Goal: Task Accomplishment & Management: Use online tool/utility

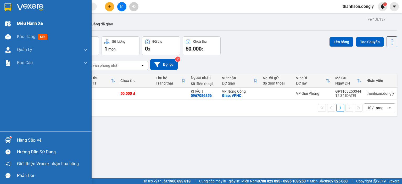
click at [13, 22] on div "Điều hành xe" at bounding box center [46, 23] width 92 height 13
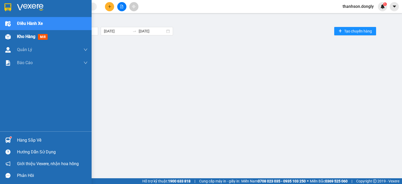
click at [18, 35] on span "Kho hàng" at bounding box center [26, 36] width 18 height 5
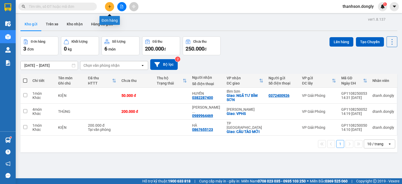
click at [110, 6] on icon "plus" at bounding box center [109, 6] width 0 height 3
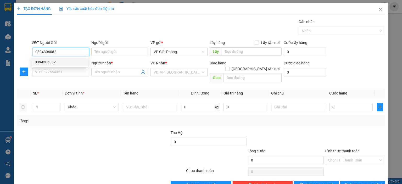
click at [43, 64] on div "0394306082" at bounding box center [60, 62] width 50 height 6
type input "0394306082"
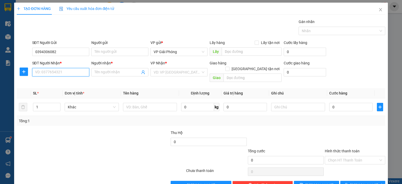
click at [44, 71] on input "SĐT Người Nhận *" at bounding box center [60, 72] width 57 height 8
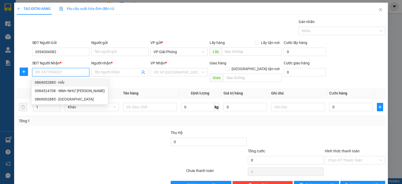
click at [50, 82] on div "0869052885 - HẢI" at bounding box center [70, 82] width 70 height 6
type input "0869052885"
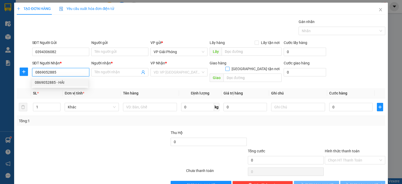
type input "HẢI"
checkbox input "true"
type input "809 [PERSON_NAME]"
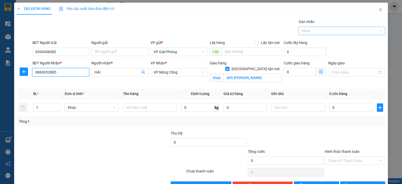
click at [311, 33] on div at bounding box center [339, 31] width 79 height 6
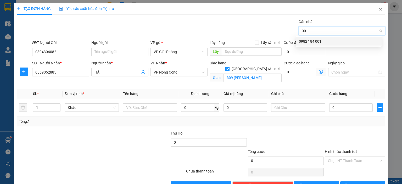
type input "001"
click at [321, 41] on div "0982 184 001" at bounding box center [338, 41] width 79 height 6
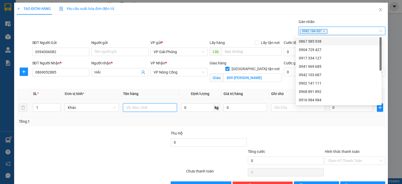
click at [127, 108] on input "text" at bounding box center [150, 107] width 54 height 8
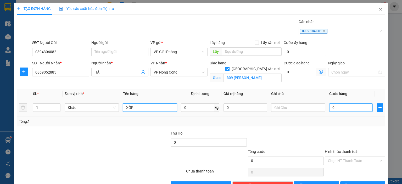
type input "XỐP"
click at [343, 110] on input "0" at bounding box center [350, 107] width 43 height 8
type input "5"
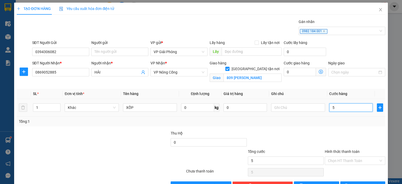
type input "50"
type input "50.000"
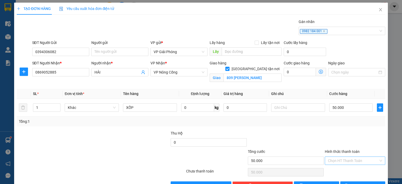
click at [336, 159] on input "Hình thức thanh toán" at bounding box center [353, 161] width 50 height 8
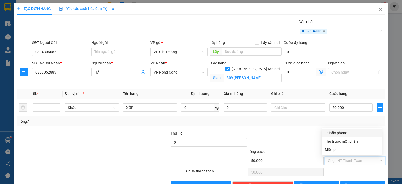
click at [335, 132] on div "Tại văn phòng" at bounding box center [351, 133] width 54 height 6
type input "0"
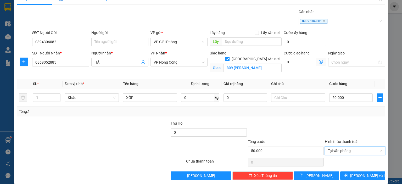
scroll to position [15, 0]
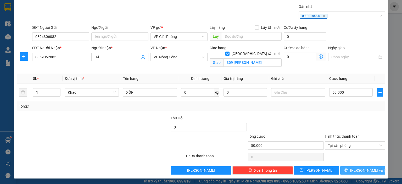
click at [359, 170] on span "[PERSON_NAME] và In" at bounding box center [368, 170] width 37 height 6
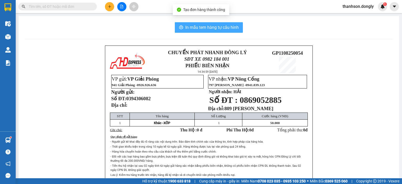
click at [208, 25] on span "In mẫu tem hàng tự cấu hình" at bounding box center [211, 27] width 53 height 7
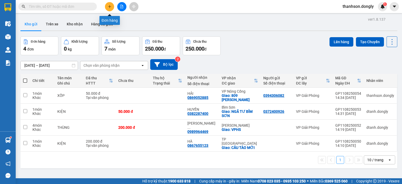
click at [108, 6] on icon "plus" at bounding box center [110, 7] width 4 height 4
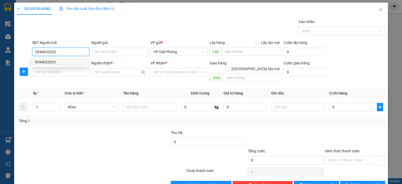
click at [43, 59] on div "0344622032" at bounding box center [60, 62] width 50 height 6
type input "0344622032"
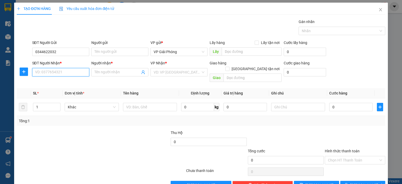
click at [43, 70] on input "SĐT Người Nhận *" at bounding box center [60, 72] width 57 height 8
click at [59, 84] on div "0934555989 - THÀNH" at bounding box center [60, 82] width 50 height 6
type input "0934555989"
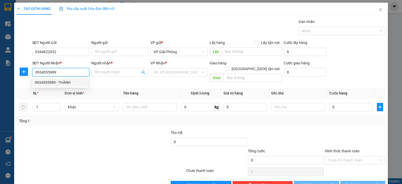
type input "THÀNH"
checkbox input "true"
type input "NGUYỆT VIÊN"
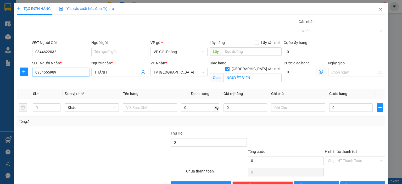
click at [308, 29] on div at bounding box center [339, 31] width 79 height 6
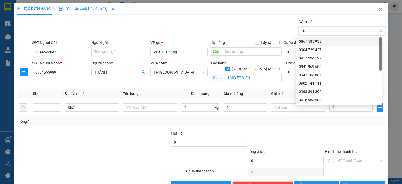
type input "001"
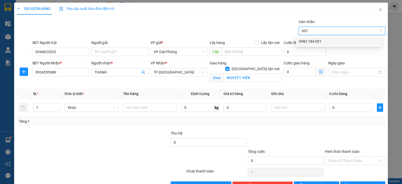
click at [313, 43] on div "0982 184 001" at bounding box center [338, 41] width 79 height 6
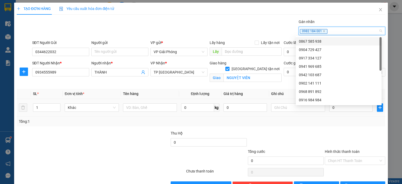
click at [15, 108] on div "TẠO ĐƠN HÀNG Yêu cầu xuất hóa đơn điện tử Transit Pickup Surcharge Ids Transit …" at bounding box center [200, 98] width 373 height 191
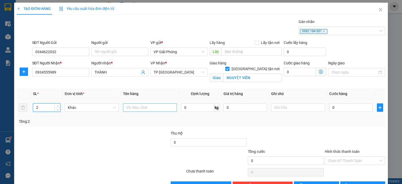
type input "2"
click at [137, 106] on input "text" at bounding box center [150, 107] width 54 height 8
type input "XỐP"
click at [360, 111] on div "0" at bounding box center [350, 107] width 43 height 10
click at [351, 108] on input "0" at bounding box center [350, 107] width 43 height 8
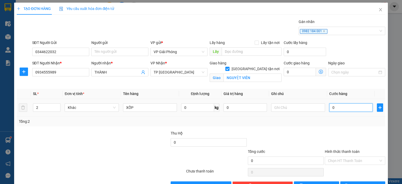
type input "1"
type input "10"
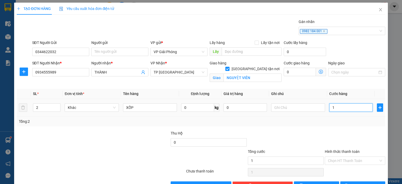
type input "10"
type input "100"
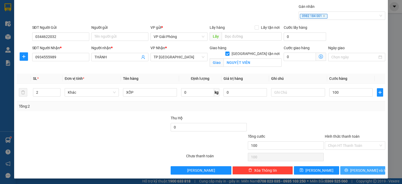
type input "100.000"
click at [348, 168] on button "[PERSON_NAME] và In" at bounding box center [362, 170] width 45 height 8
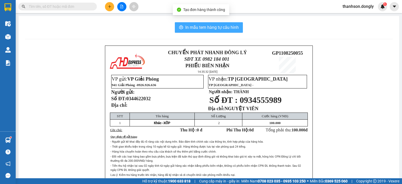
click at [198, 25] on span "In mẫu tem hàng tự cấu hình" at bounding box center [211, 27] width 53 height 7
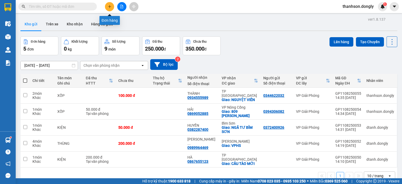
click at [110, 7] on icon "plus" at bounding box center [110, 7] width 4 height 4
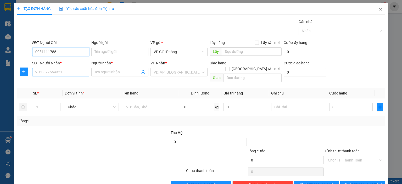
type input "0981111755"
click at [47, 70] on input "SĐT Người Nhận *" at bounding box center [60, 72] width 57 height 8
type input "0932469363"
click at [97, 72] on input "Người nhận *" at bounding box center [116, 72] width 45 height 6
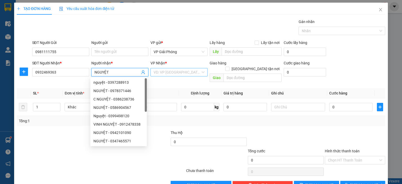
type input "NGUYỆT"
click at [162, 68] on input "search" at bounding box center [176, 72] width 47 height 8
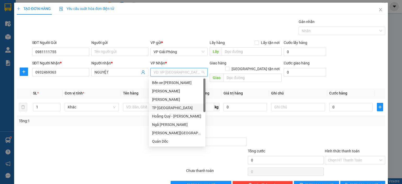
click at [174, 108] on div "TP [GEOGRAPHIC_DATA]" at bounding box center [177, 108] width 50 height 6
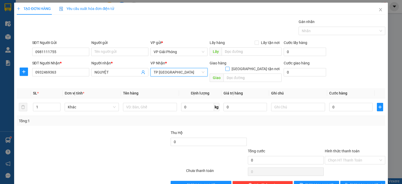
click at [229, 67] on input "[GEOGRAPHIC_DATA] tận nơi" at bounding box center [227, 69] width 4 height 4
checkbox input "true"
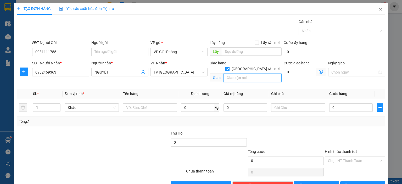
drag, startPoint x: 238, startPoint y: 72, endPoint x: 241, endPoint y: 77, distance: 5.4
click at [239, 73] on input "text" at bounding box center [252, 77] width 58 height 8
click at [320, 32] on div at bounding box center [339, 31] width 79 height 6
type input "CẦU TÀO"
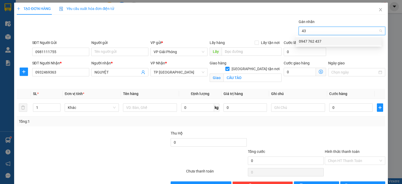
type input "437"
click at [312, 43] on div "0947 762 437" at bounding box center [338, 41] width 79 height 6
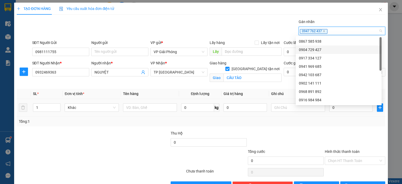
drag, startPoint x: 39, startPoint y: 106, endPoint x: 32, endPoint y: 107, distance: 7.9
click at [34, 107] on input "1" at bounding box center [46, 108] width 27 height 8
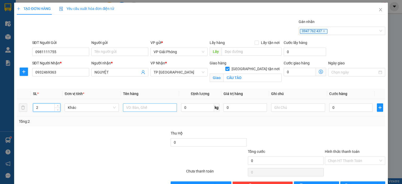
type input "2"
click at [126, 106] on input "text" at bounding box center [150, 107] width 54 height 8
type input "KIỆN"
click at [353, 110] on input "0" at bounding box center [350, 107] width 43 height 8
type input "1"
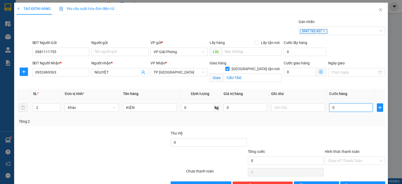
type input "1"
type input "15"
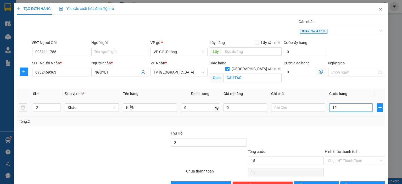
type input "150"
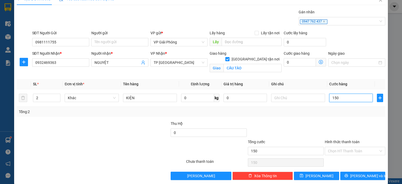
scroll to position [15, 0]
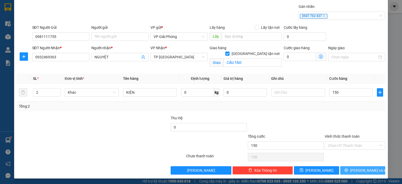
type input "150.000"
click at [353, 169] on button "[PERSON_NAME] và In" at bounding box center [362, 170] width 45 height 8
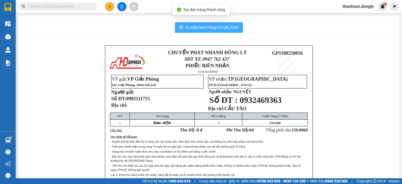
click at [201, 28] on span "In mẫu tem hàng tự cấu hình" at bounding box center [211, 27] width 53 height 7
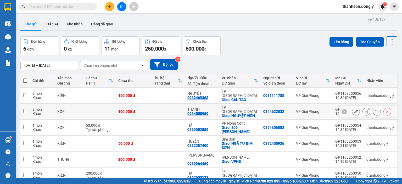
click at [25, 109] on input "checkbox" at bounding box center [25, 111] width 4 height 4
checkbox input "true"
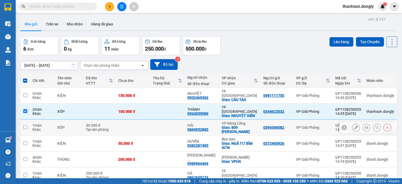
click at [23, 119] on td at bounding box center [24, 127] width 9 height 16
checkbox input "true"
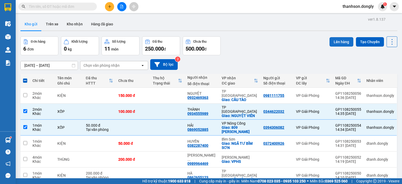
click at [332, 38] on button "Lên hàng" at bounding box center [341, 41] width 24 height 9
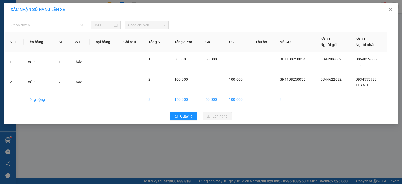
drag, startPoint x: 55, startPoint y: 22, endPoint x: 54, endPoint y: 27, distance: 5.3
click at [55, 24] on span "Chọn tuyến" at bounding box center [47, 25] width 72 height 8
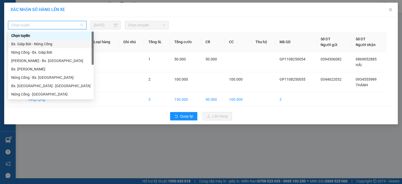
click at [39, 45] on div "Bx. Giáp Bát - Nông Cống" at bounding box center [50, 44] width 79 height 6
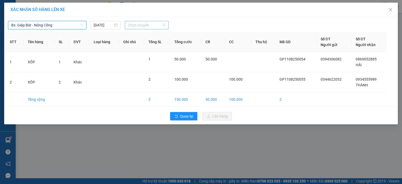
click at [131, 24] on span "Chọn chuyến" at bounding box center [147, 25] width 38 height 8
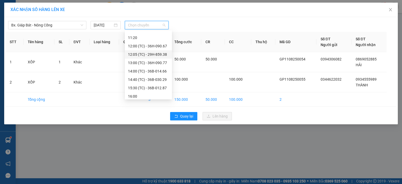
scroll to position [50, 0]
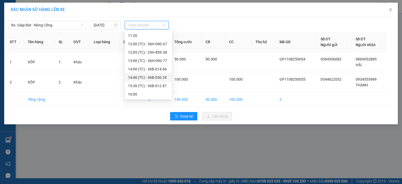
click at [147, 77] on div "14:40 (TC) - 36B-030.29" at bounding box center [148, 78] width 41 height 6
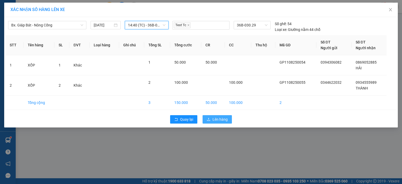
click at [210, 118] on button "Lên hàng" at bounding box center [216, 119] width 29 height 8
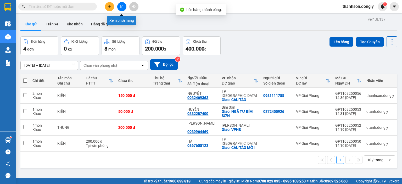
click at [121, 8] on icon "file-add" at bounding box center [121, 7] width 3 height 4
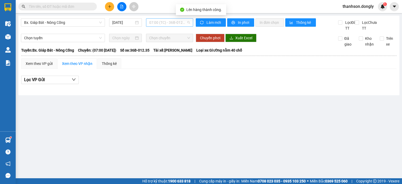
click at [155, 23] on span "07:00 (TC) - 36B-012.35" at bounding box center [169, 23] width 41 height 8
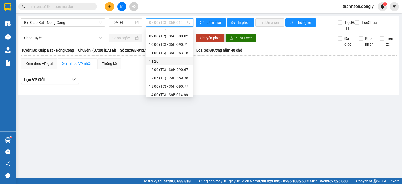
scroll to position [50, 0]
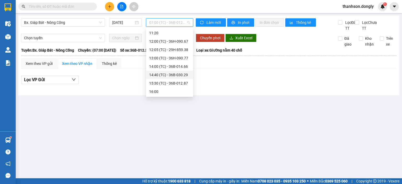
click at [164, 76] on div "14:40 (TC) - 36B-030.29" at bounding box center [169, 75] width 41 height 6
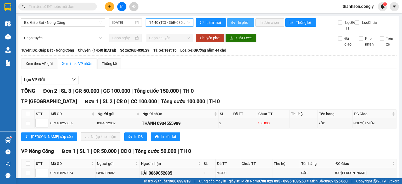
click at [233, 20] on button "In phơi" at bounding box center [240, 22] width 27 height 8
